Goal: Check status: Check status

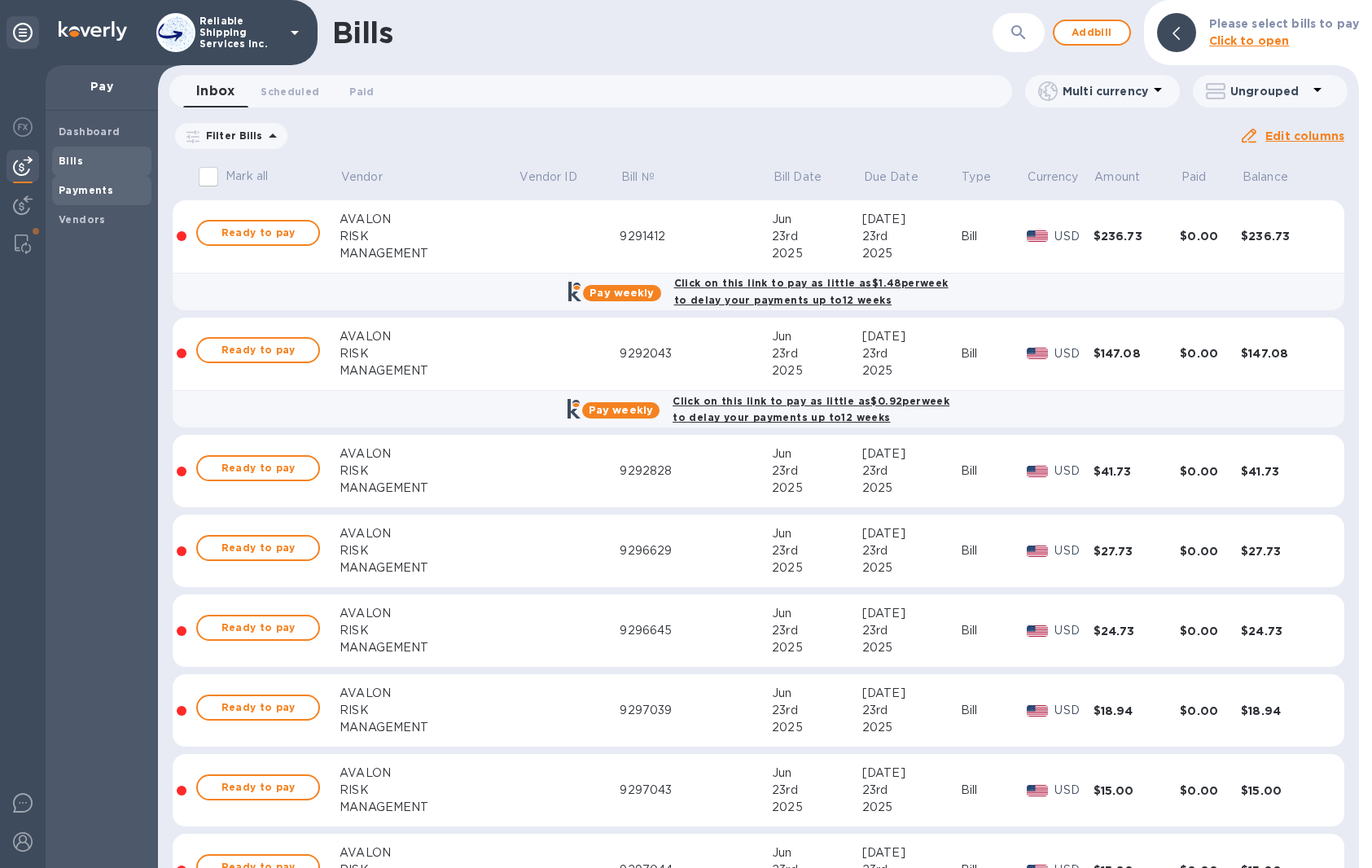
click at [81, 196] on span "Payments" at bounding box center [86, 190] width 54 height 16
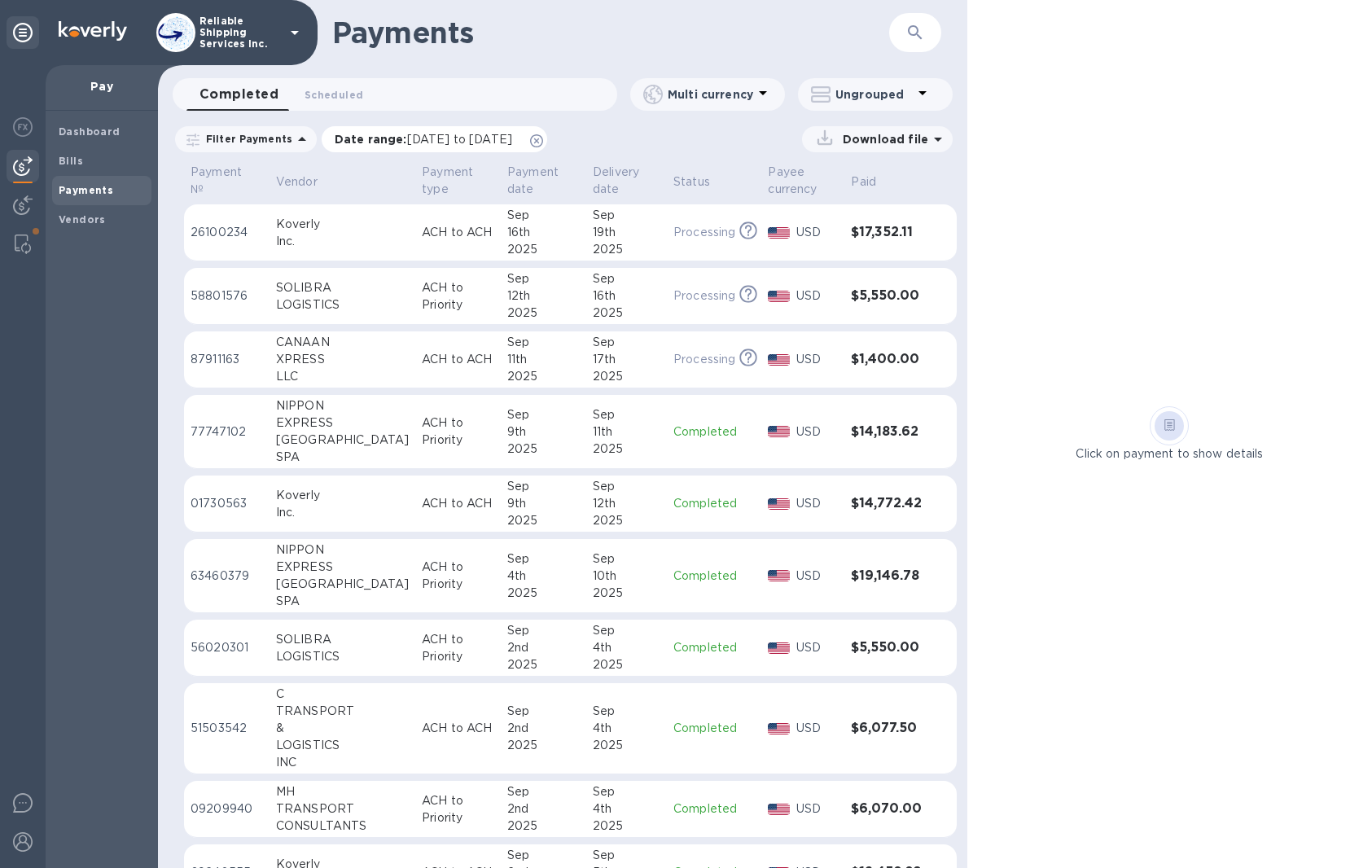
click at [543, 144] on icon at bounding box center [536, 140] width 13 height 13
click at [547, 354] on td "[DATE]" at bounding box center [543, 360] width 86 height 57
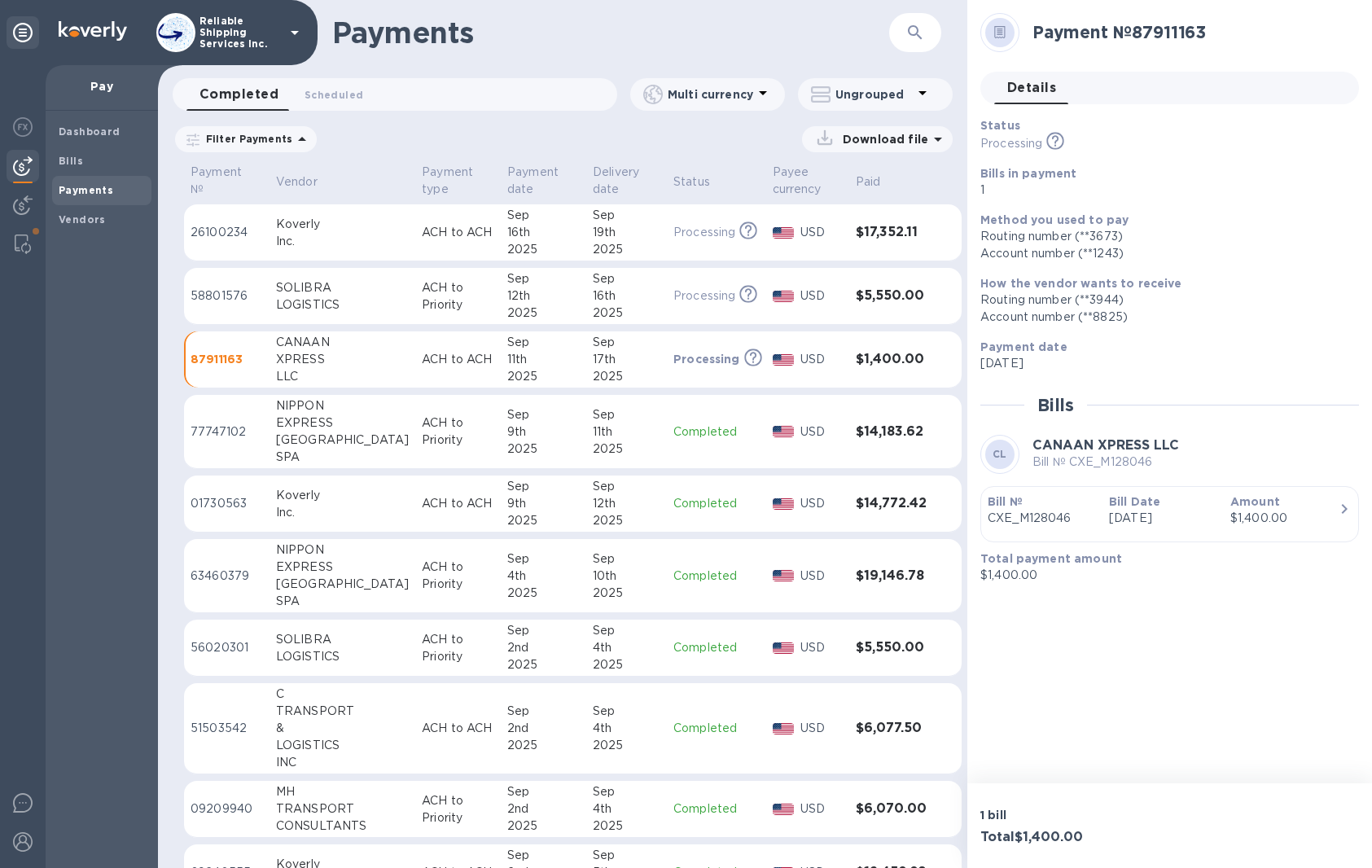
click at [609, 294] on div "16th" at bounding box center [627, 297] width 67 height 17
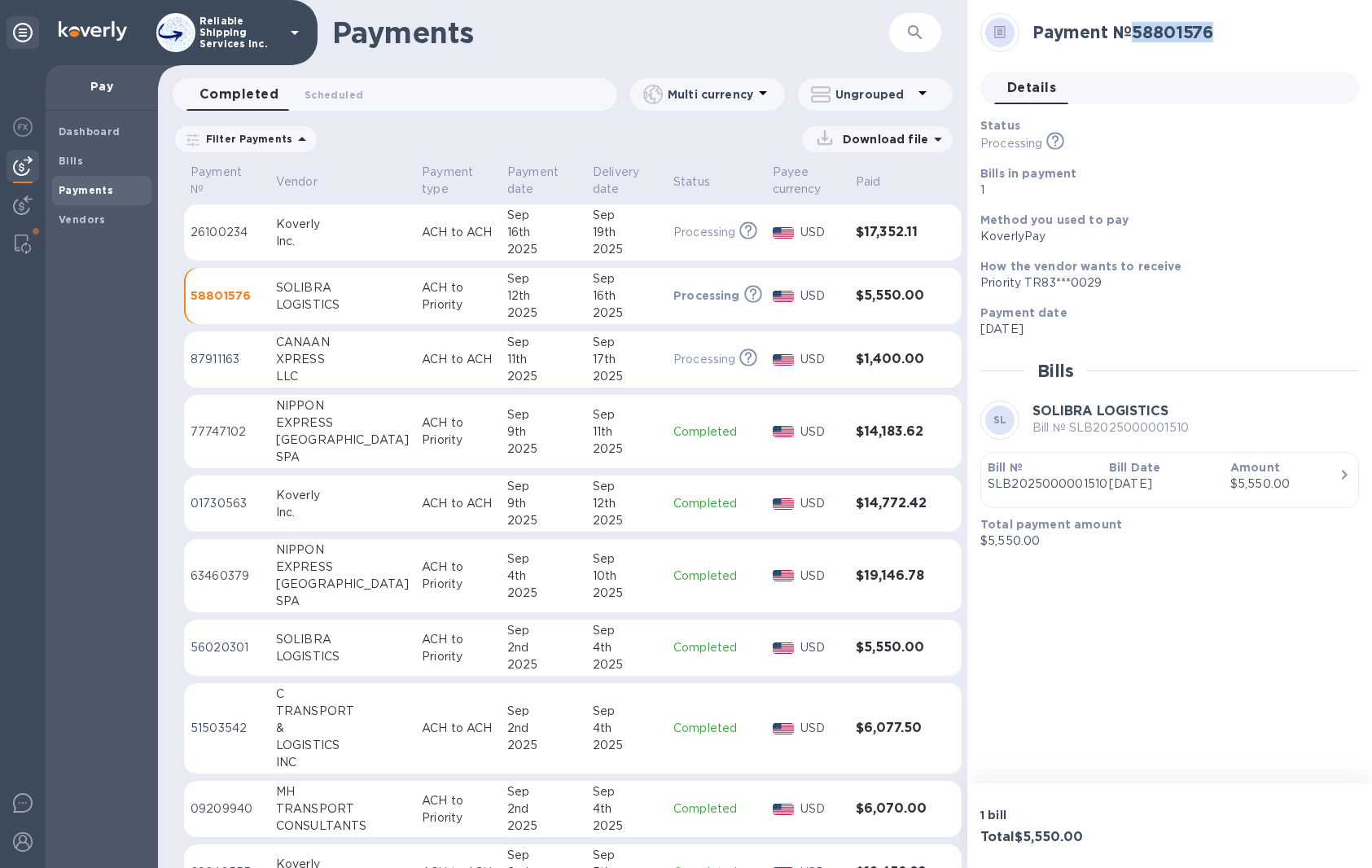
drag, startPoint x: 1216, startPoint y: 32, endPoint x: 1139, endPoint y: 35, distance: 77.1
click at [1139, 35] on h2 "Payment № 58801576" at bounding box center [1189, 32] width 314 height 21
copy h2 "58801576"
